Goal: Information Seeking & Learning: Learn about a topic

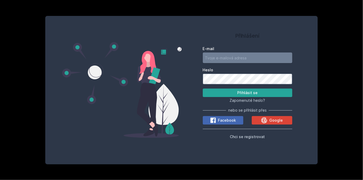
click at [230, 58] on input "E-mail" at bounding box center [247, 57] width 89 height 11
type input "[EMAIL_ADDRESS][DOMAIN_NAME]"
click at [230, 93] on button "Přihlásit se" at bounding box center [247, 92] width 89 height 8
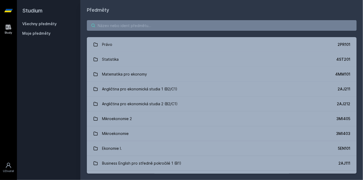
click at [119, 22] on input "search" at bounding box center [221, 25] width 269 height 11
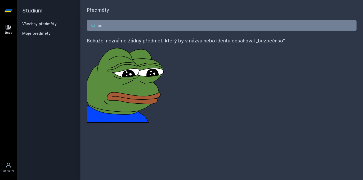
type input "b"
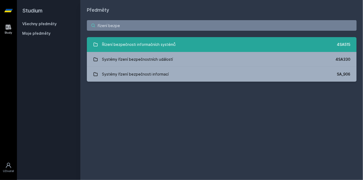
type input "řízení bezpe"
click at [158, 40] on div "Řízení bezpečnosti informačních systémů" at bounding box center [139, 44] width 74 height 11
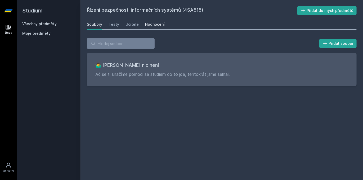
click at [158, 25] on div "Hodnocení" at bounding box center [155, 24] width 20 height 5
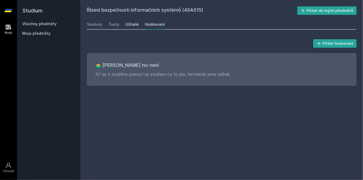
click at [132, 25] on div "Učitelé" at bounding box center [131, 24] width 13 height 5
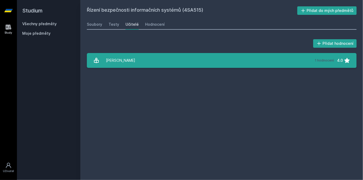
click at [126, 62] on div "[PERSON_NAME]" at bounding box center [120, 60] width 29 height 11
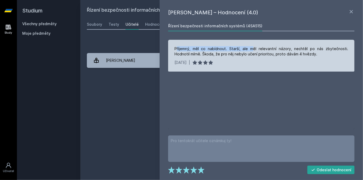
drag, startPoint x: 176, startPoint y: 45, endPoint x: 247, endPoint y: 48, distance: 70.6
click at [247, 47] on div "Příjemný, měl co nabídnout. Starší, ale měl relevantní názory, nechtěl po nás z…" at bounding box center [260, 51] width 173 height 11
click at [245, 61] on div "[DATE] |" at bounding box center [260, 62] width 173 height 5
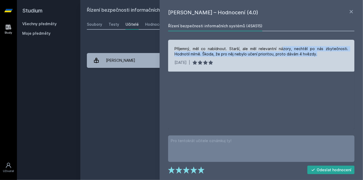
drag, startPoint x: 302, startPoint y: 54, endPoint x: 274, endPoint y: 45, distance: 29.3
click at [273, 41] on div "Příjemný, měl co nabídnout. Starší, ale měl relevantní názory, nechtěl po nás z…" at bounding box center [261, 56] width 186 height 32
click at [277, 52] on div "Příjemný, měl co nabídnout. Starší, ale měl relevantní názory, nechtěl po nás z…" at bounding box center [260, 51] width 173 height 11
drag, startPoint x: 179, startPoint y: 53, endPoint x: 234, endPoint y: 53, distance: 54.7
click at [234, 53] on div "Příjemný, měl co nabídnout. Starší, ale měl relevantní názory, nechtěl po nás z…" at bounding box center [260, 51] width 173 height 11
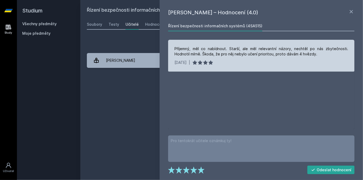
click at [236, 58] on div "Příjemný, měl co nabídnout. Starší, ale měl relevantní názory, nechtěl po nás z…" at bounding box center [261, 56] width 186 height 32
drag, startPoint x: 235, startPoint y: 53, endPoint x: 302, endPoint y: 55, distance: 67.2
click at [302, 55] on div "Příjemný, měl co nabídnout. Starší, ale měl relevantní názory, nechtěl po nás z…" at bounding box center [260, 51] width 173 height 11
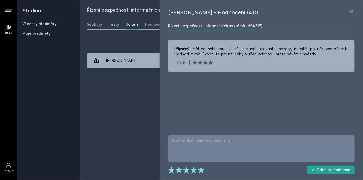
click at [140, 47] on div "Přidat hodnocení" at bounding box center [221, 43] width 269 height 11
click at [116, 29] on div "Soubory Testy Učitelé Hodnocení" at bounding box center [221, 24] width 269 height 11
click at [112, 26] on div "Testy" at bounding box center [113, 24] width 11 height 5
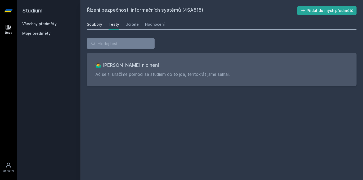
click at [97, 27] on link "Soubory" at bounding box center [94, 24] width 15 height 11
click at [149, 23] on div "Hodnocení" at bounding box center [155, 24] width 20 height 5
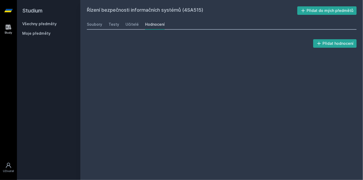
click at [8, 11] on icon at bounding box center [8, 10] width 8 height 3
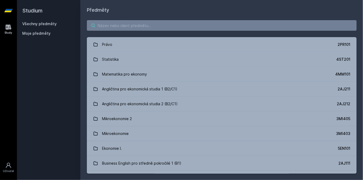
click at [119, 26] on input "search" at bounding box center [221, 25] width 269 height 11
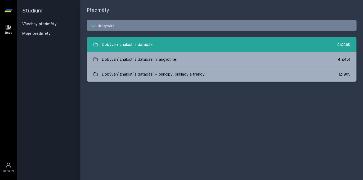
type input "dobývání"
click at [153, 41] on link "Dobývání znalostí z databází 4IZ450" at bounding box center [221, 44] width 269 height 15
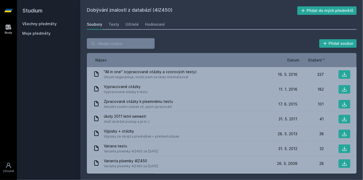
click at [138, 24] on div "Soubory Testy Učitelé Hodnocení" at bounding box center [221, 24] width 269 height 11
click at [135, 24] on div "Učitelé" at bounding box center [131, 24] width 13 height 5
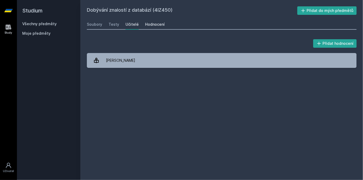
click at [147, 26] on div "Hodnocení" at bounding box center [155, 24] width 20 height 5
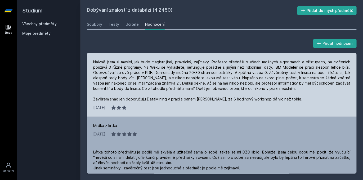
click at [98, 62] on div "Naivně jsem si myslel, jak bude magistr jiný, praktický, zajímavý. Profesor pře…" at bounding box center [221, 80] width 257 height 42
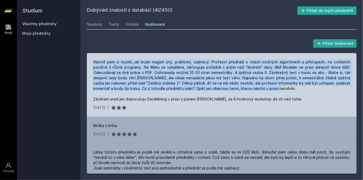
click at [98, 62] on div "Naivně jsem si myslel, jak bude magistr jiný, praktický, zajímavý. Profesor pře…" at bounding box center [221, 80] width 257 height 42
click at [111, 73] on div "Naivně jsem si myslel, jak bude magistr jiný, praktický, zajímavý. Profesor pře…" at bounding box center [221, 80] width 257 height 42
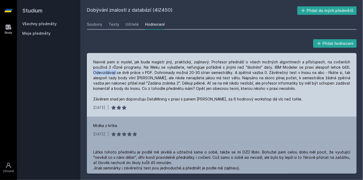
click at [111, 73] on div "Naivně jsem si myslel, jak bude magistr jiný, praktický, zajímavý. Profesor pře…" at bounding box center [221, 80] width 257 height 42
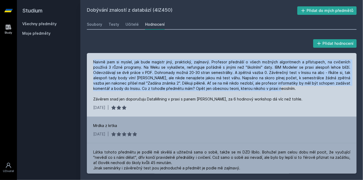
click at [111, 73] on div "Naivně jsem si myslel, jak bude magistr jiný, praktický, zajímavý. Profesor pře…" at bounding box center [221, 80] width 257 height 42
click at [133, 93] on div "Naivně jsem si myslel, jak bude magistr jiný, praktický, zajímavý. Profesor pře…" at bounding box center [221, 80] width 257 height 42
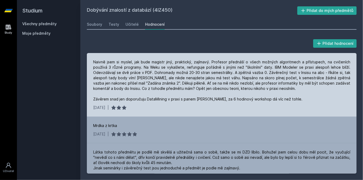
click at [114, 77] on div "Naivně jsem si myslel, jak bude magistr jiný, praktický, zajímavý. Profesor pře…" at bounding box center [221, 80] width 257 height 42
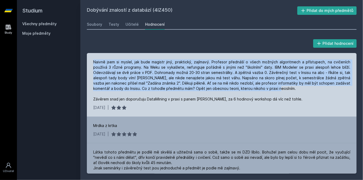
click at [114, 77] on div "Naivně jsem si myslel, jak bude magistr jiný, praktický, zajímavý. Profesor pře…" at bounding box center [221, 80] width 257 height 42
click at [125, 90] on div "Naivně jsem si myslel, jak bude magistr jiný, praktický, zajímavý. Profesor pře…" at bounding box center [221, 80] width 257 height 42
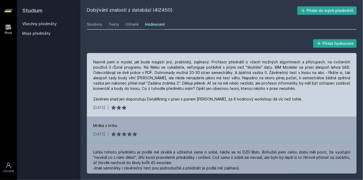
click at [141, 100] on div "Naivně jsem si myslel, jak bude magistr jiný, praktický, zajímavý. Profesor pře…" at bounding box center [221, 80] width 257 height 42
click at [150, 108] on div "15. 1. 2021 |" at bounding box center [221, 107] width 257 height 5
drag, startPoint x: 285, startPoint y: 99, endPoint x: 245, endPoint y: 104, distance: 40.0
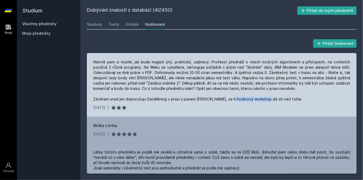
click at [248, 102] on div "Naivně jsem si myslel, jak bude magistr jiný, praktický, zajímavý. Profesor pře…" at bounding box center [221, 84] width 269 height 63
click at [244, 106] on div "15. 1. 2021 |" at bounding box center [221, 107] width 257 height 5
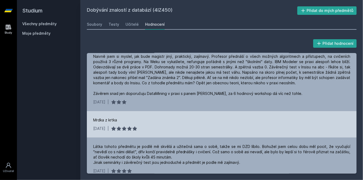
scroll to position [19, 0]
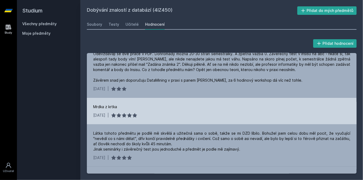
click at [100, 109] on div "Mrdka z krtka 31. 10. 2020 |" at bounding box center [221, 111] width 269 height 26
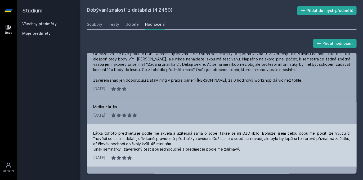
click at [108, 124] on div "Látka tohoto předmětu je podlě mě skvělá a užitečná sama o sobě, takže se mi DZ…" at bounding box center [221, 145] width 269 height 42
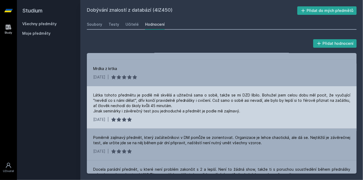
scroll to position [75, 0]
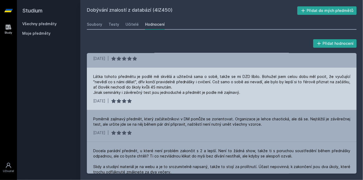
click at [89, 77] on div "Látka tohoto předmětu je podlě mě skvělá a užitečná sama o sobě, takže se mi DZ…" at bounding box center [221, 88] width 269 height 42
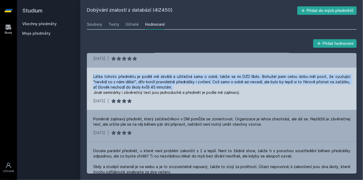
click at [89, 77] on div "Látka tohoto předmětu je podlě mě skvělá a užitečná sama o sobě, takže se mi DZ…" at bounding box center [221, 88] width 269 height 42
click at [89, 89] on div "Látka tohoto předmětu je podlě mě skvělá a užitečná sama o sobě, takže se mi DZ…" at bounding box center [221, 88] width 269 height 42
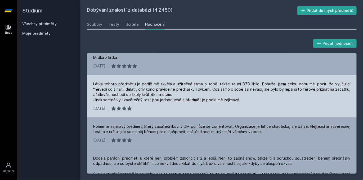
scroll to position [38, 0]
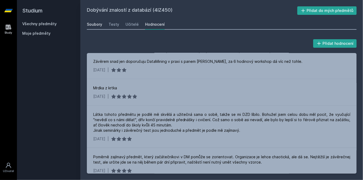
click at [95, 20] on link "Soubory" at bounding box center [94, 24] width 15 height 11
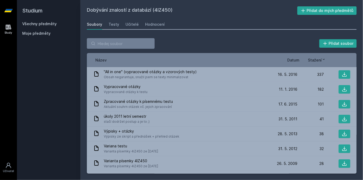
click at [289, 60] on span "Datum" at bounding box center [293, 60] width 12 height 6
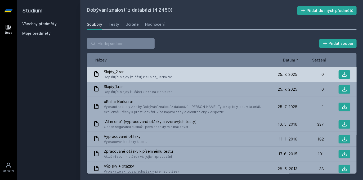
click at [129, 72] on span "Slajdy_2.rar" at bounding box center [138, 71] width 68 height 5
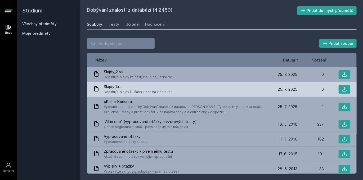
click at [134, 85] on span "Slajdy_1.rar" at bounding box center [138, 86] width 68 height 5
click at [133, 87] on span "Slajdy_1.rar" at bounding box center [138, 86] width 68 height 5
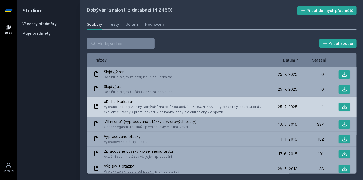
click at [137, 101] on span "eKniha_Berka.rar" at bounding box center [186, 101] width 165 height 5
click at [135, 107] on span "Vybrané kapitoly z knihy Dobývání znalostí z databází - Berka. Tyto kapitoly js…" at bounding box center [186, 109] width 165 height 11
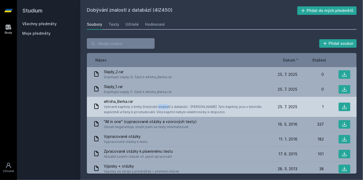
click at [135, 107] on span "Vybrané kapitoly z knihy Dobývání znalostí z databází - Berka. Tyto kapitoly js…" at bounding box center [186, 109] width 165 height 11
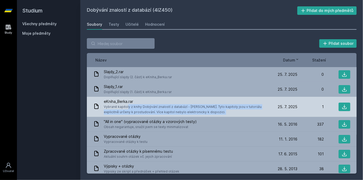
click at [135, 107] on span "Vybrané kapitoly z knihy Dobývání znalostí z databází - Berka. Tyto kapitoly js…" at bounding box center [186, 109] width 165 height 11
click at [136, 113] on span "Vybrané kapitoly z knihy Dobývání znalostí z databází - Berka. Tyto kapitoly js…" at bounding box center [186, 109] width 165 height 11
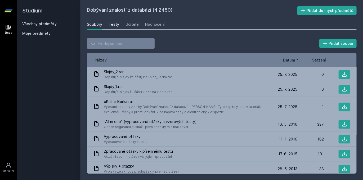
click at [113, 20] on link "Testy" at bounding box center [113, 24] width 11 height 11
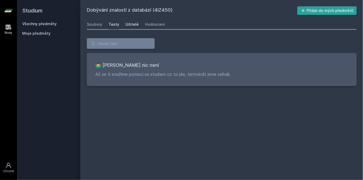
click at [129, 23] on div "Učitelé" at bounding box center [131, 24] width 13 height 5
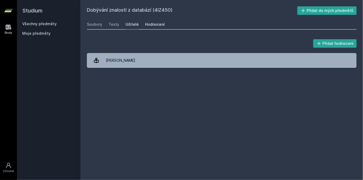
click at [153, 25] on div "Hodnocení" at bounding box center [155, 24] width 20 height 5
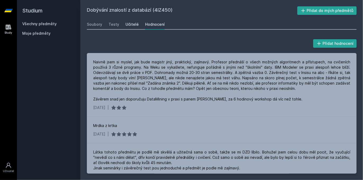
click at [132, 24] on div "Učitelé" at bounding box center [131, 24] width 13 height 5
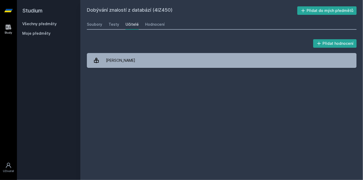
click at [144, 60] on link "Berka Petr" at bounding box center [221, 60] width 269 height 15
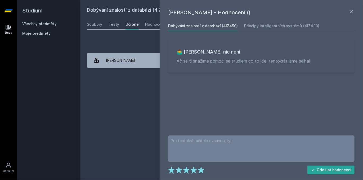
click at [138, 94] on div "Dobývání znalostí z databází (4IZ450) Přidat do mých předmětů Soubory Testy Uči…" at bounding box center [221, 89] width 269 height 167
click at [271, 23] on link "Principy inteligentních systémů (4IZ430)" at bounding box center [281, 26] width 75 height 11
click at [201, 27] on div "Dobývání znalostí z databází (4IZ450)" at bounding box center [203, 25] width 70 height 5
click at [134, 72] on div "Přidat hodnocení Petr Berka – Hodnocení () Dobývání znalostí z databází (4IZ450…" at bounding box center [221, 53] width 282 height 42
click at [352, 11] on icon at bounding box center [351, 11] width 6 height 6
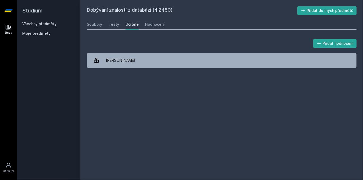
click at [259, 90] on div "Dobývání znalostí z databází (4IZ450) Přidat do mých předmětů Soubory Testy Uči…" at bounding box center [221, 89] width 269 height 167
